Goal: Navigation & Orientation: Find specific page/section

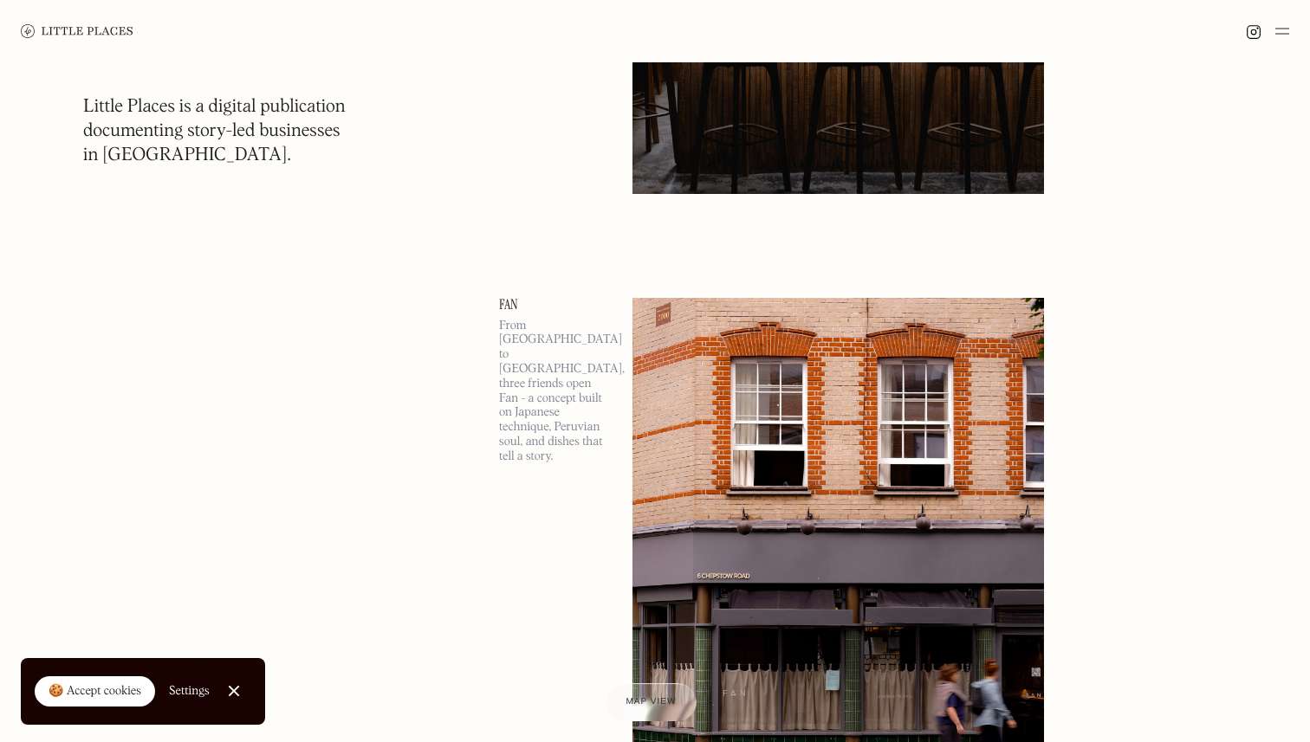
scroll to position [502, 0]
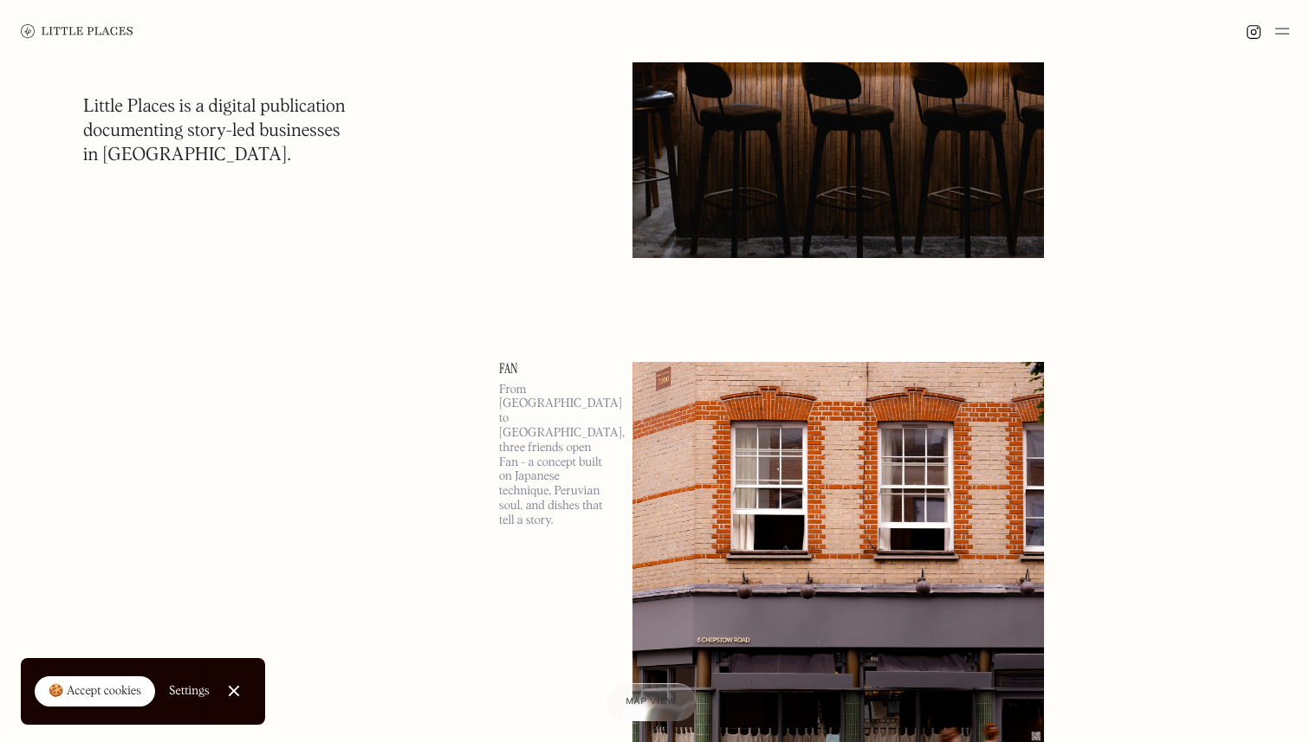
click at [698, 410] on img at bounding box center [837, 659] width 411 height 594
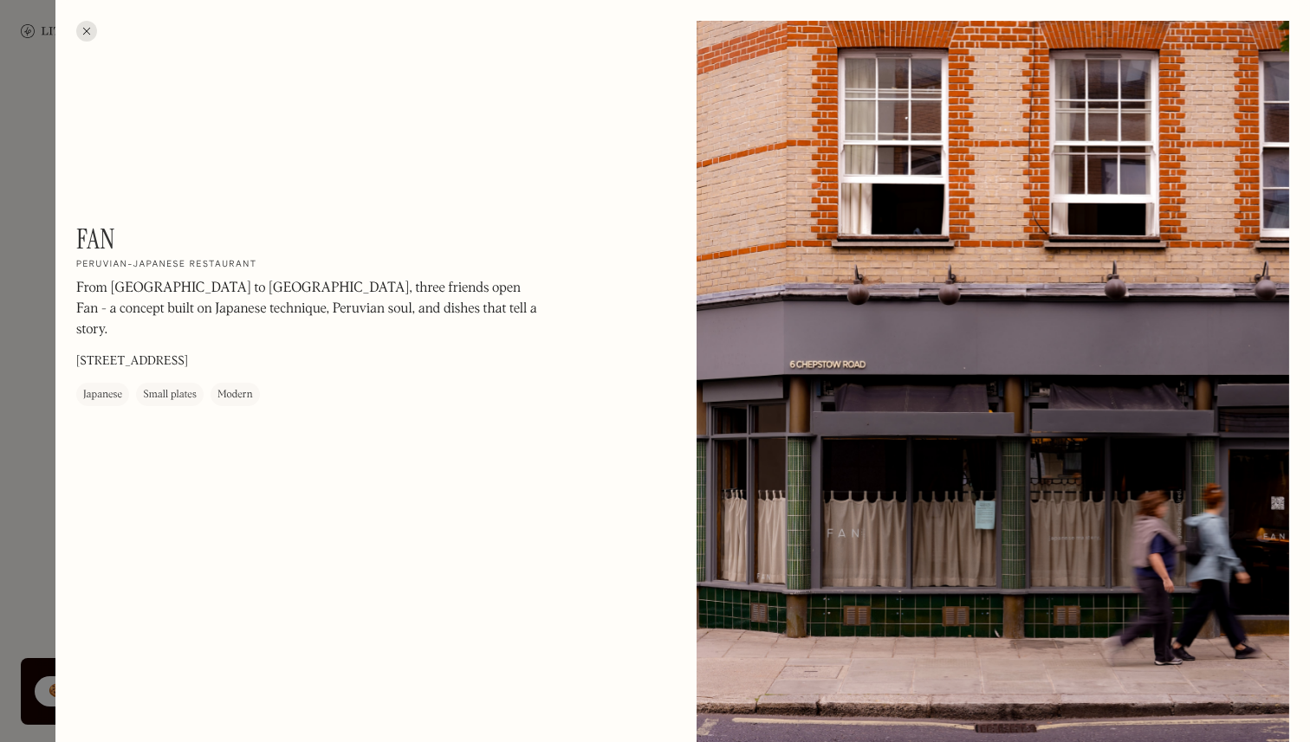
click at [11, 275] on div at bounding box center [655, 371] width 1310 height 742
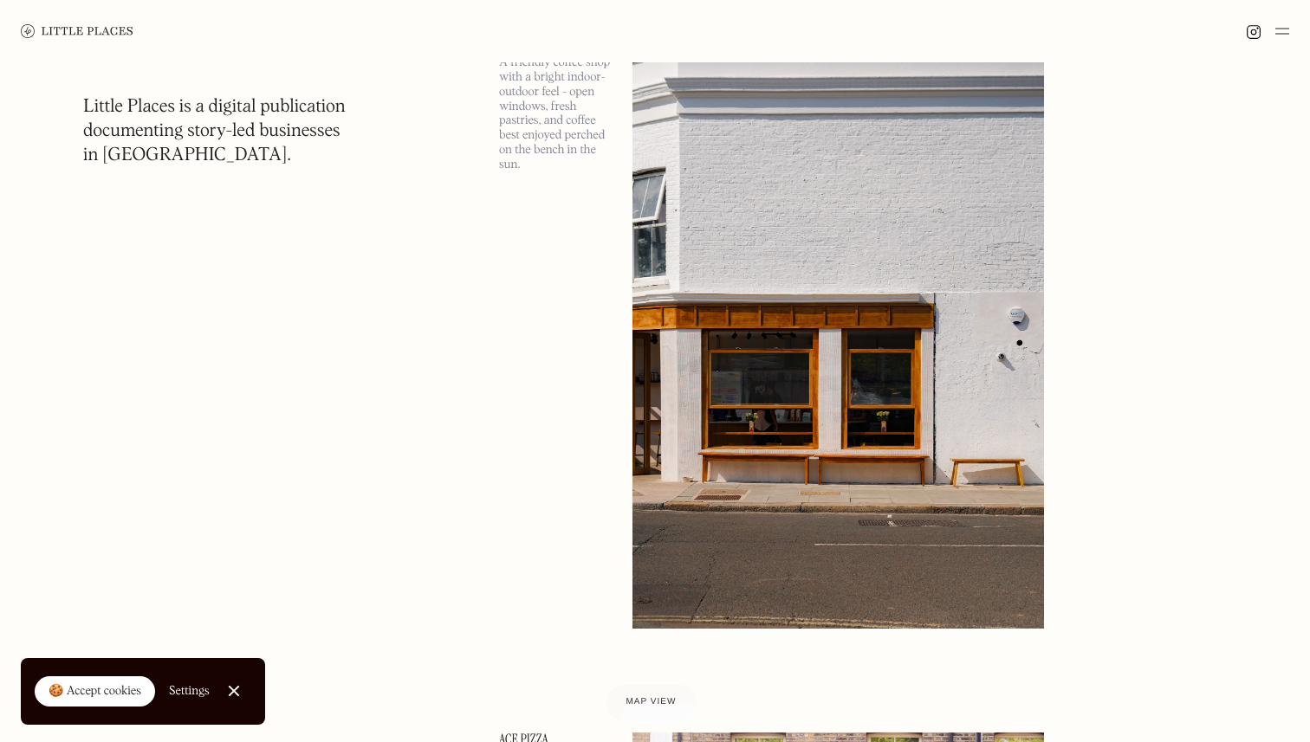
scroll to position [4965, 0]
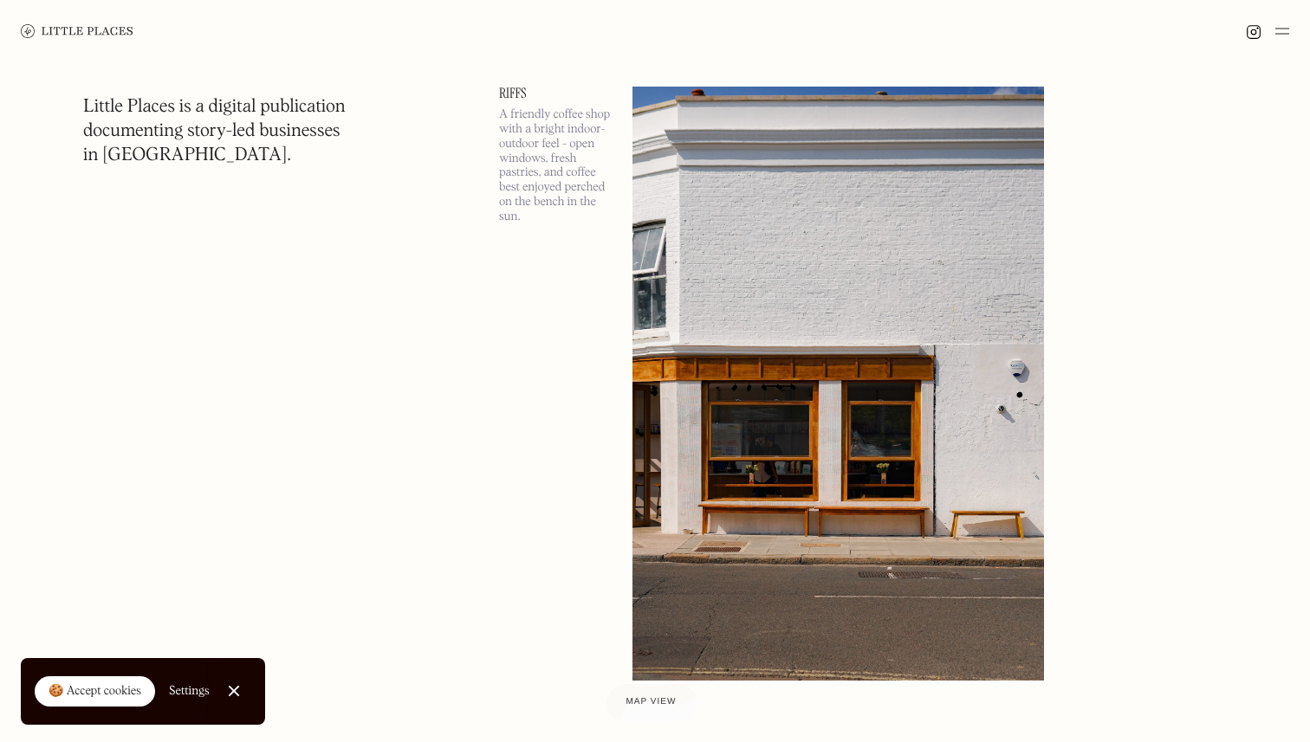
click at [700, 301] on img at bounding box center [837, 384] width 411 height 594
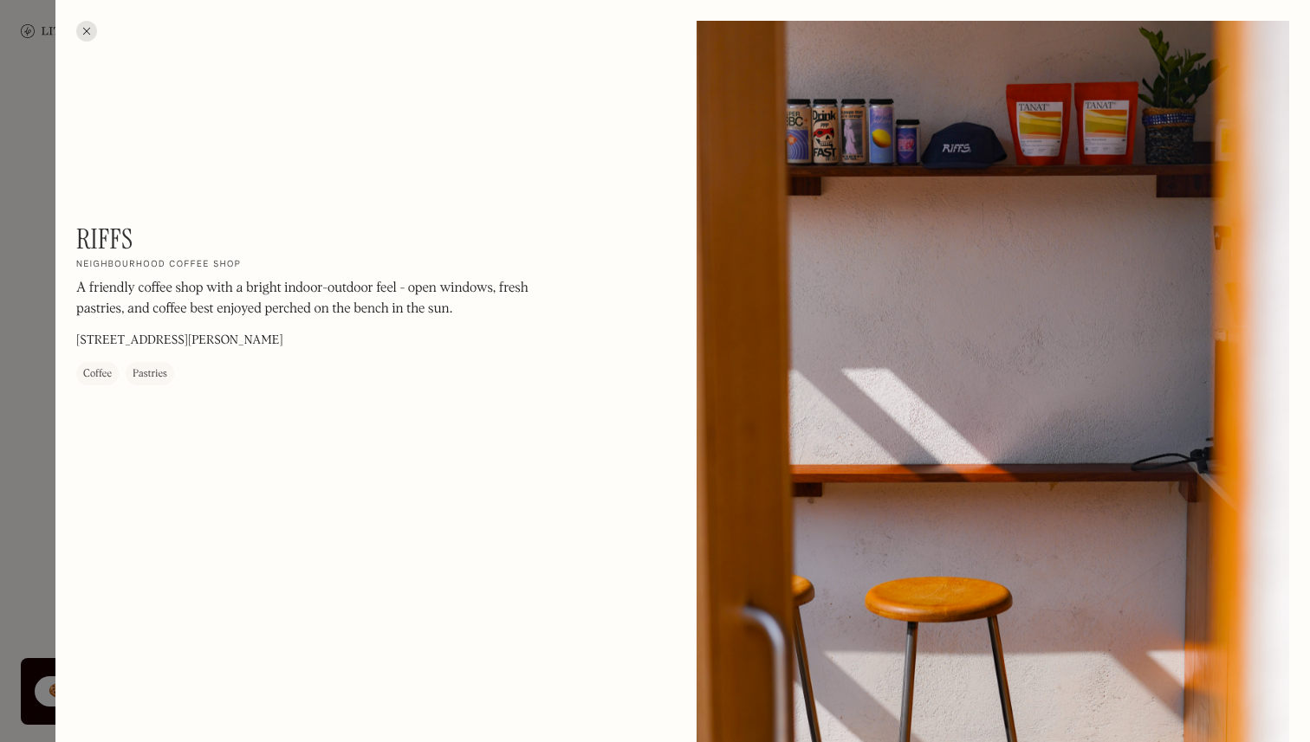
click at [0, 440] on div at bounding box center [655, 371] width 1310 height 742
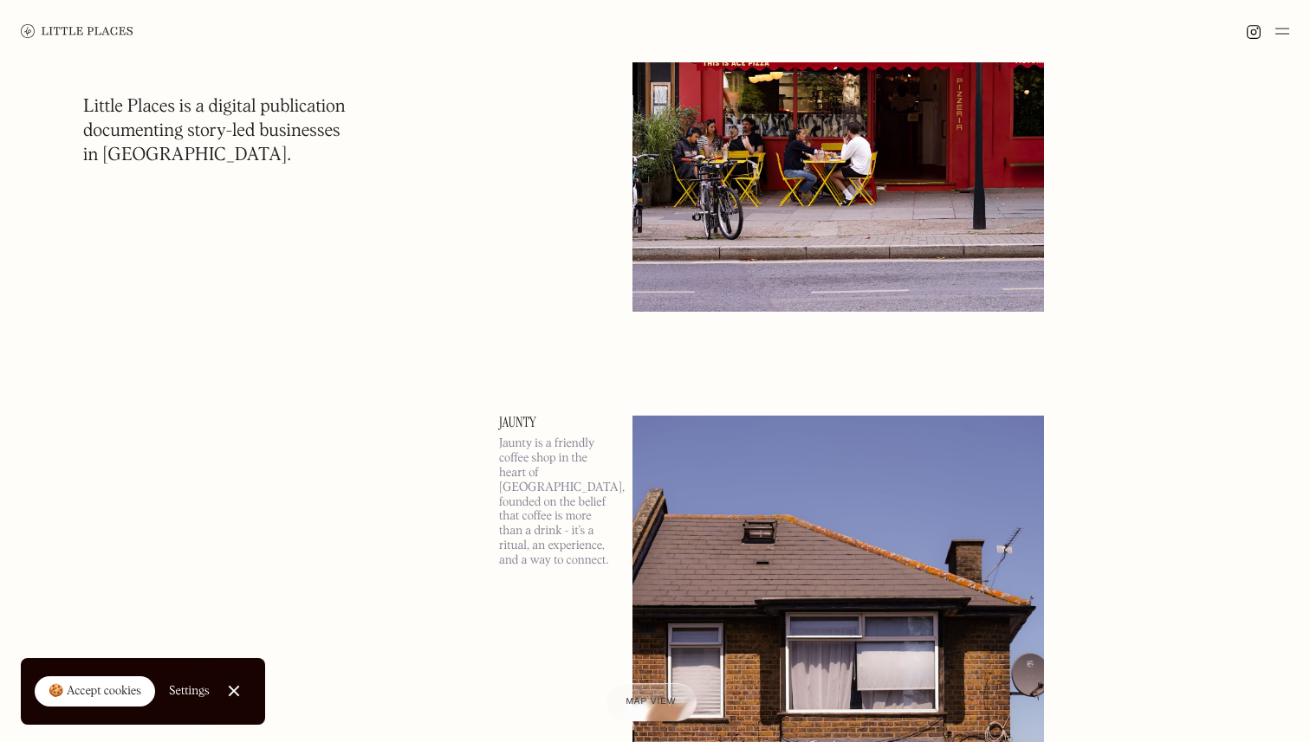
scroll to position [6383, 0]
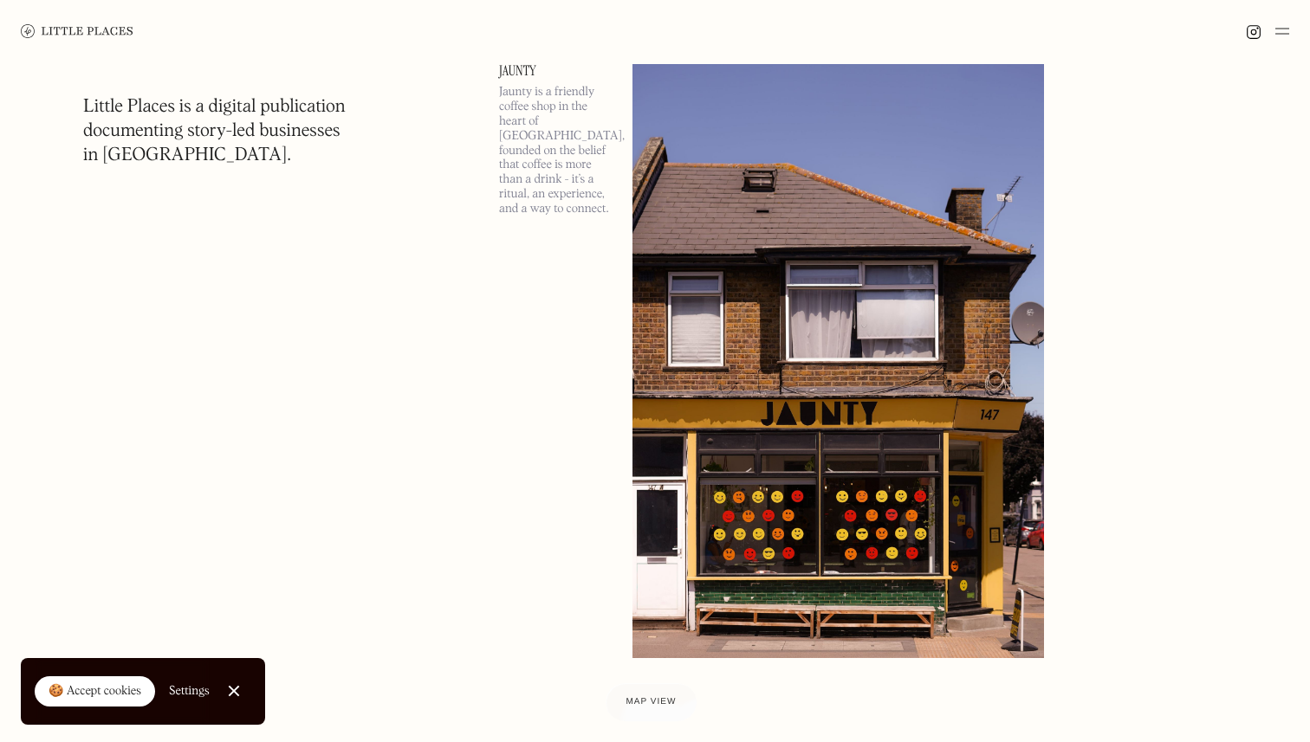
click at [233, 690] on div at bounding box center [233, 691] width 11 height 11
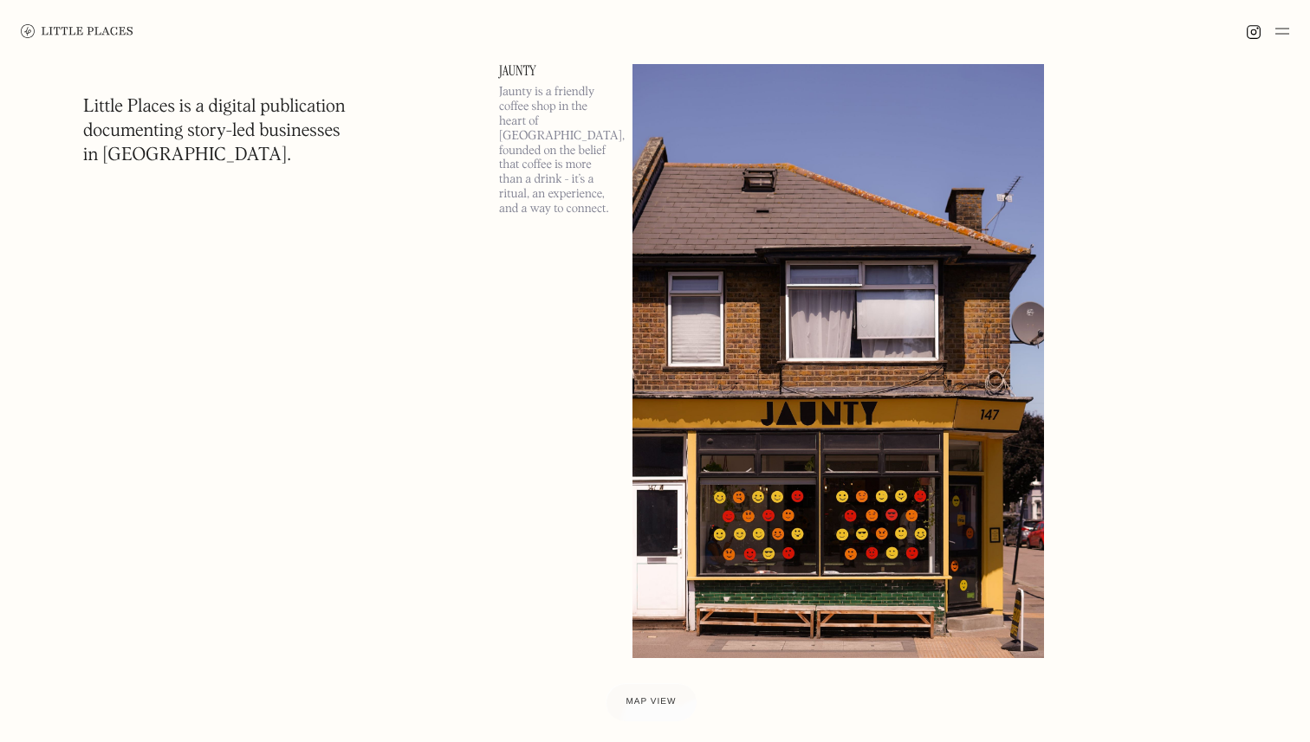
click at [1286, 29] on img at bounding box center [1282, 31] width 14 height 21
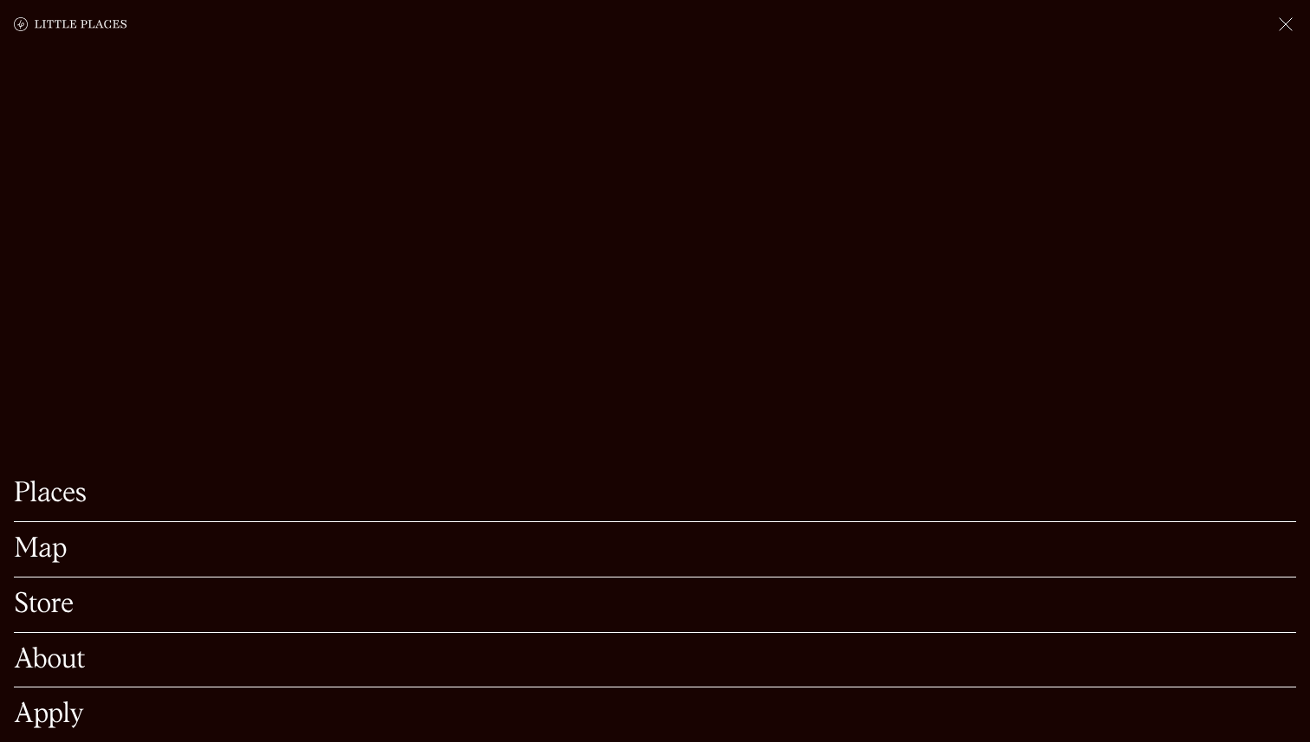
scroll to position [6582, 0]
click at [55, 510] on div "Places" at bounding box center [655, 494] width 1282 height 55
click at [55, 502] on link "Places" at bounding box center [655, 494] width 1282 height 27
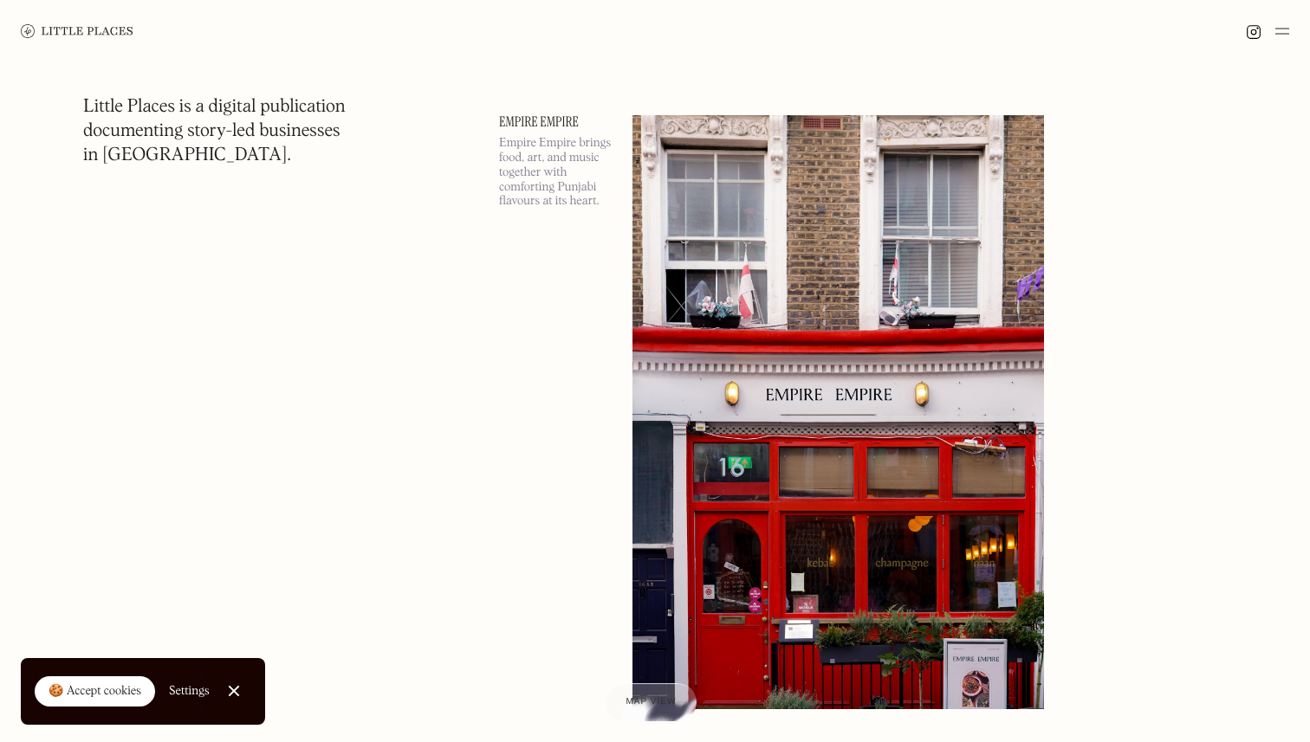
scroll to position [1650, 0]
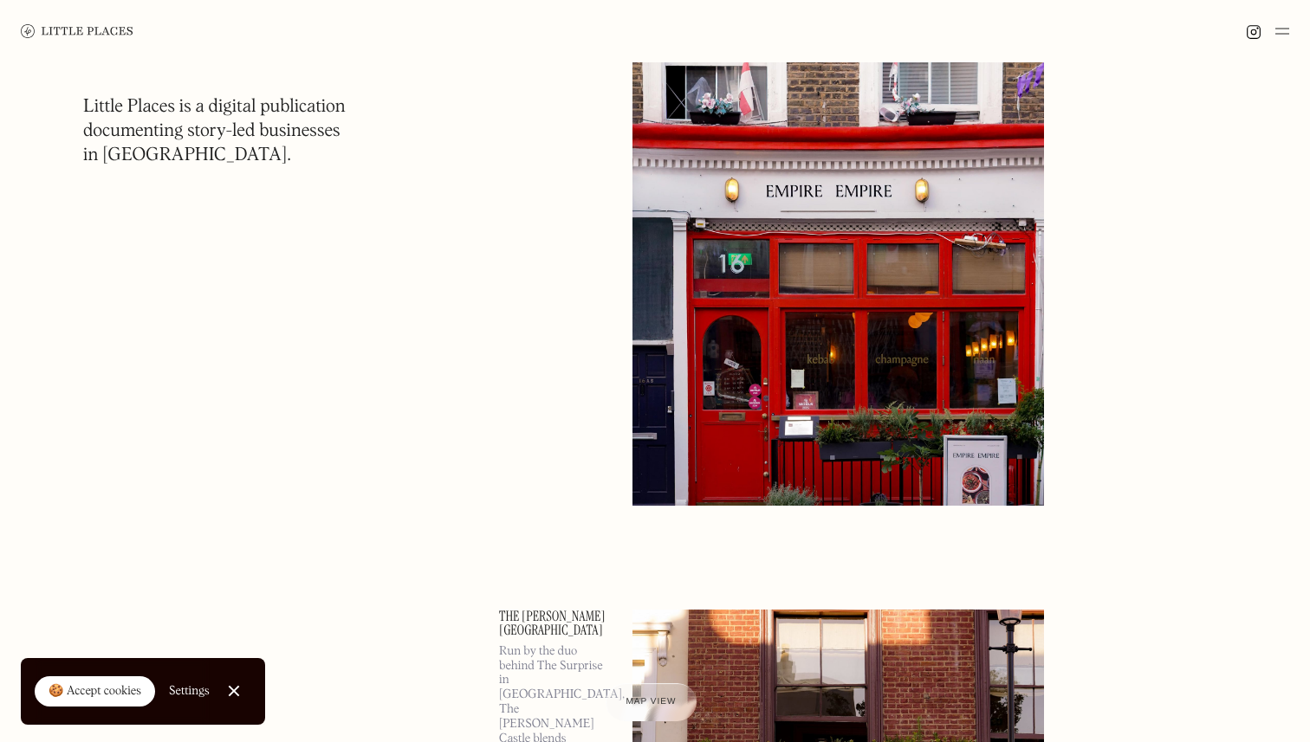
click at [230, 688] on link "Close Cookie Popup" at bounding box center [234, 691] width 35 height 35
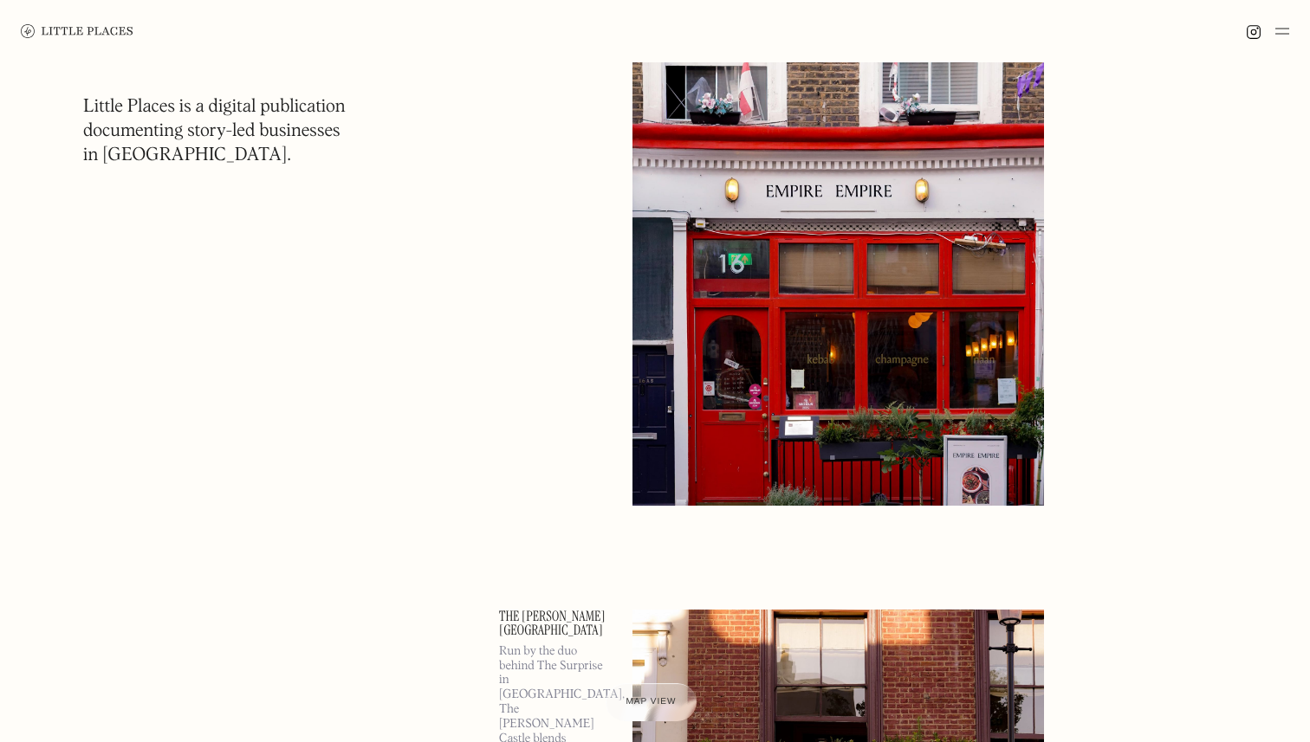
click at [1283, 30] on img at bounding box center [1282, 31] width 14 height 21
